Goal: Navigation & Orientation: Go to known website

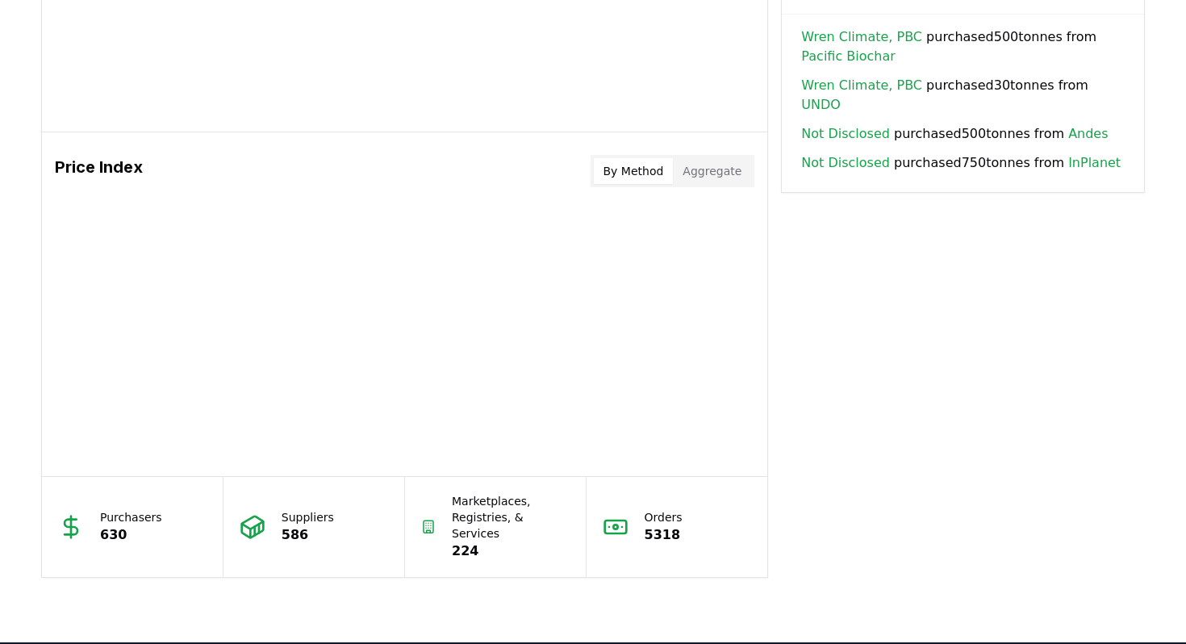
scroll to position [1230, 0]
